Goal: Navigation & Orientation: Find specific page/section

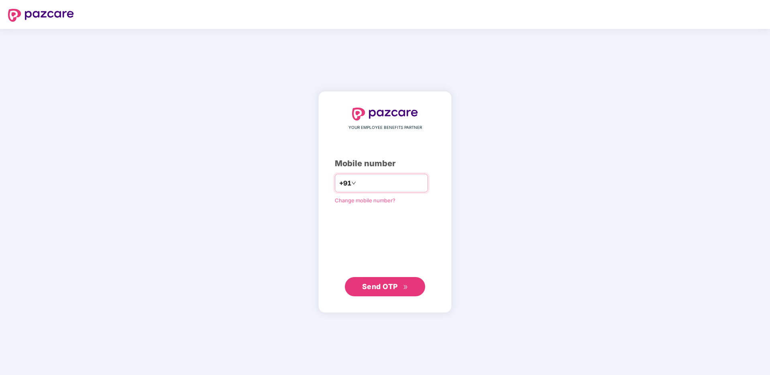
type input "**********"
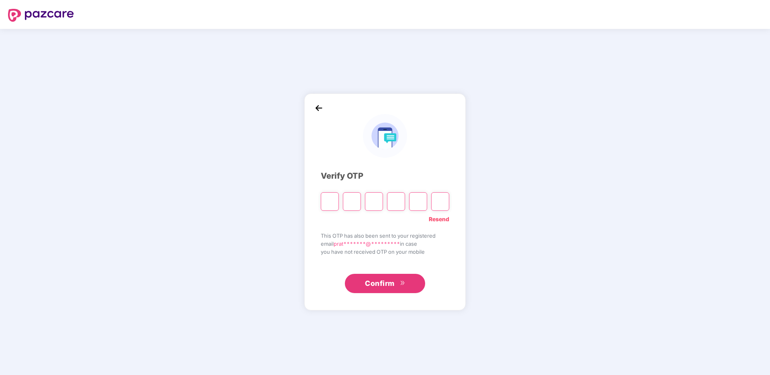
type input "*"
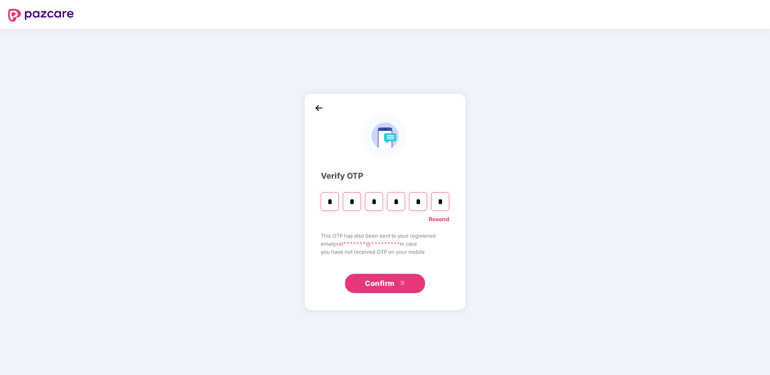
type input "*"
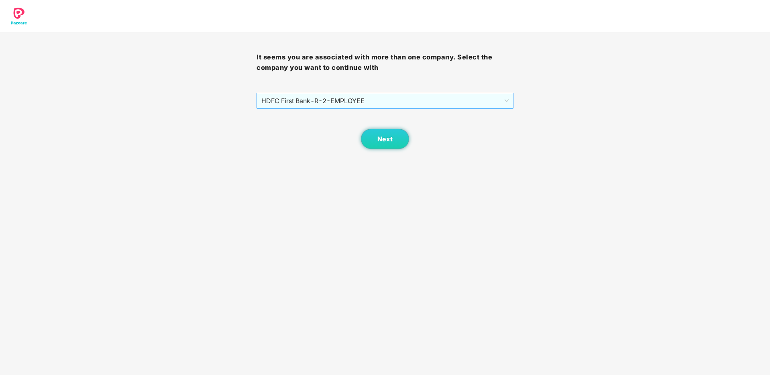
click at [422, 97] on span "HDFC First Bank - R-2 - EMPLOYEE" at bounding box center [384, 100] width 247 height 15
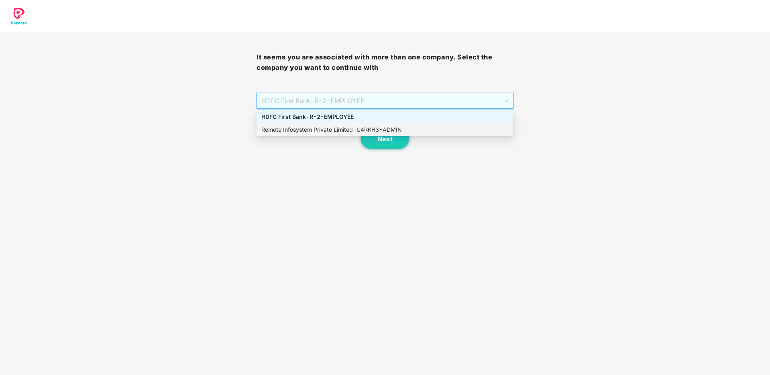
click at [372, 129] on div "Remote Infosystem Private Limited - U4RKH3 - ADMIN" at bounding box center [384, 129] width 247 height 9
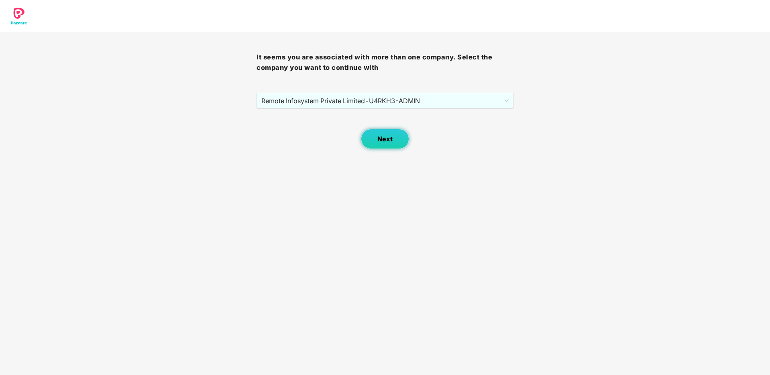
click at [379, 131] on button "Next" at bounding box center [385, 139] width 48 height 20
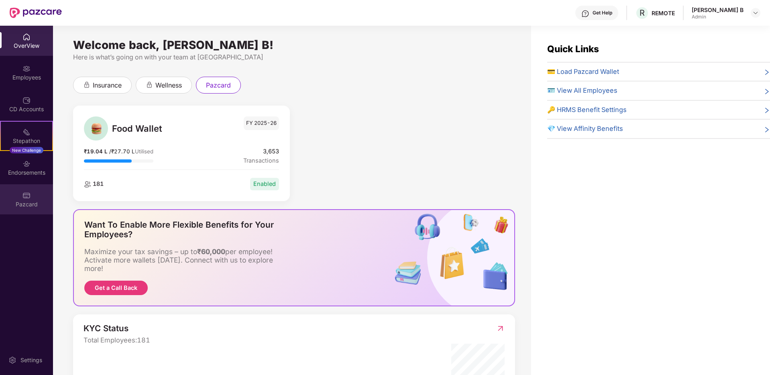
click at [27, 195] on img at bounding box center [26, 195] width 8 height 8
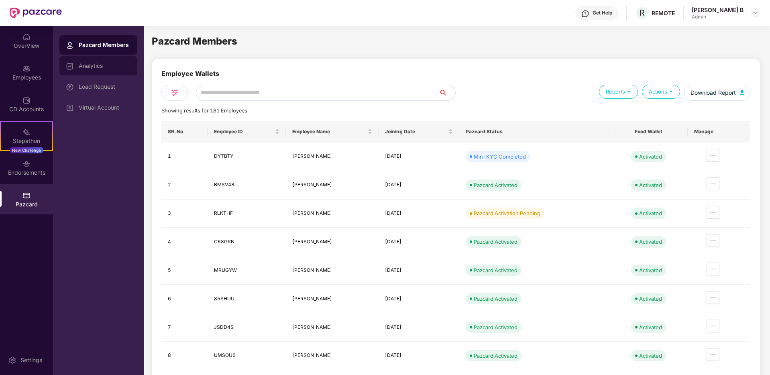
click at [97, 68] on div "Analytics" at bounding box center [105, 66] width 52 height 6
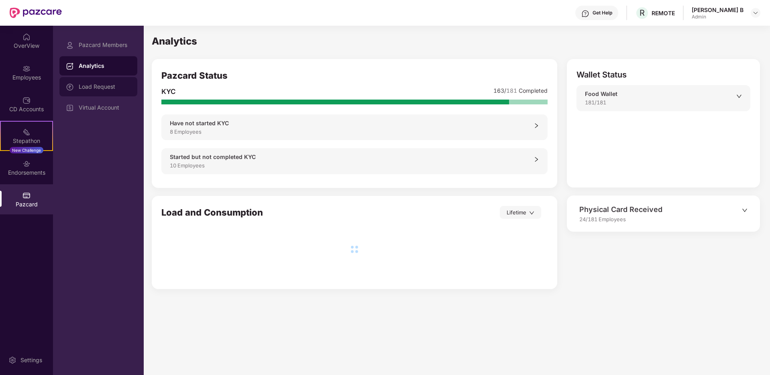
click at [100, 86] on div "Load Request" at bounding box center [105, 86] width 52 height 6
